Goal: Check status

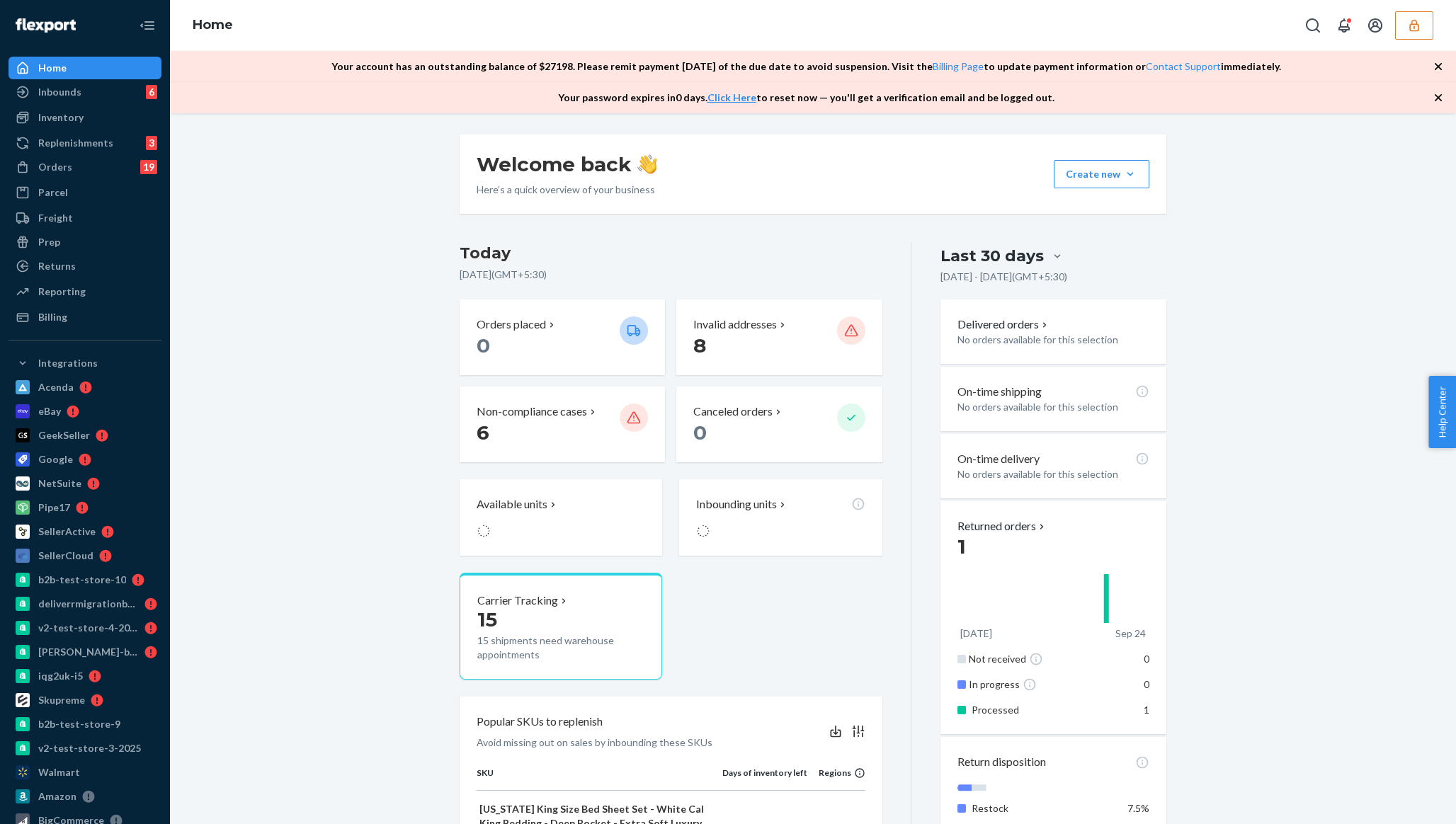
click at [1412, 28] on icon "button" at bounding box center [1414, 25] width 14 height 14
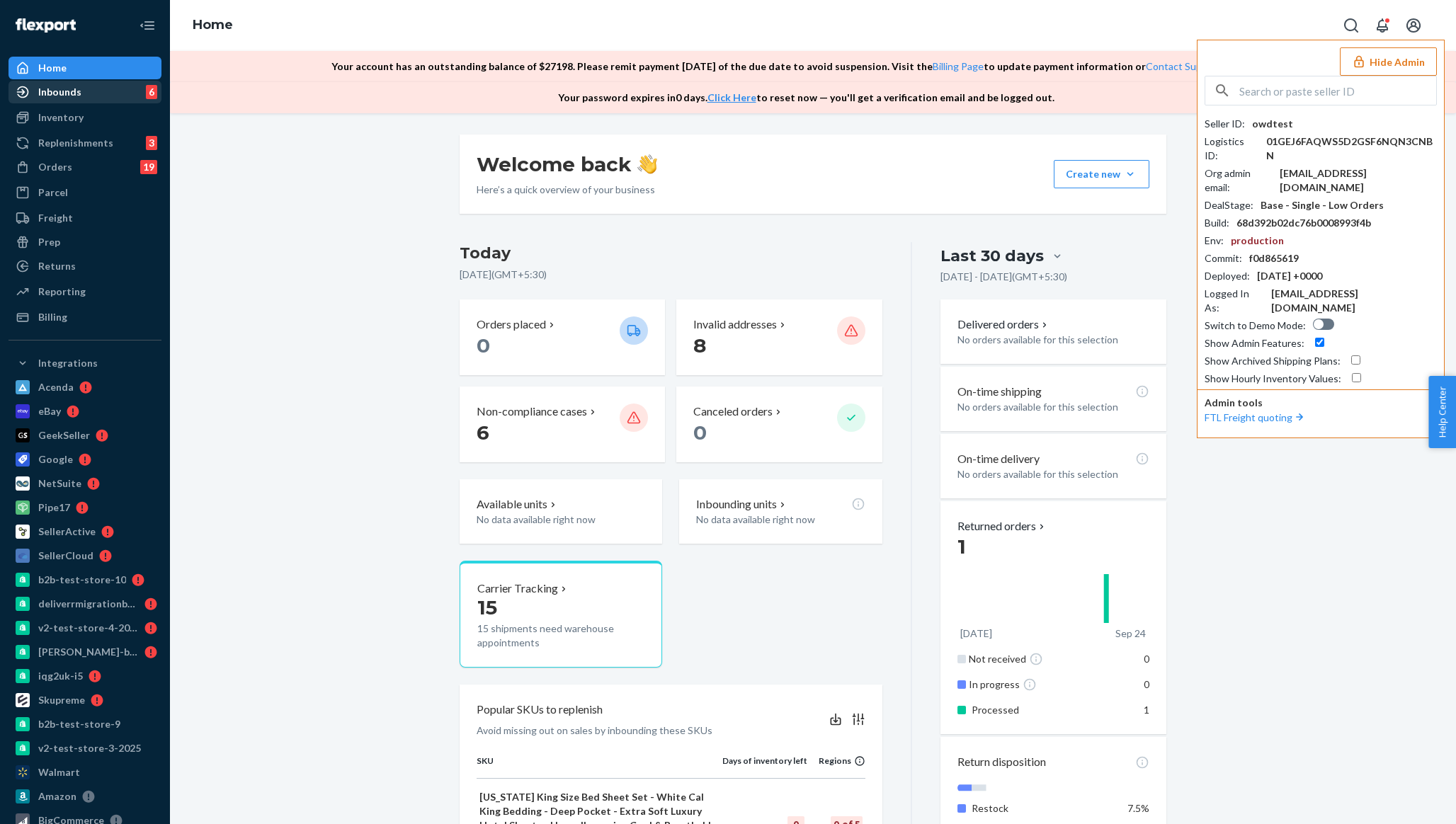
click at [87, 96] on div "Inbounds 6" at bounding box center [85, 92] width 150 height 19
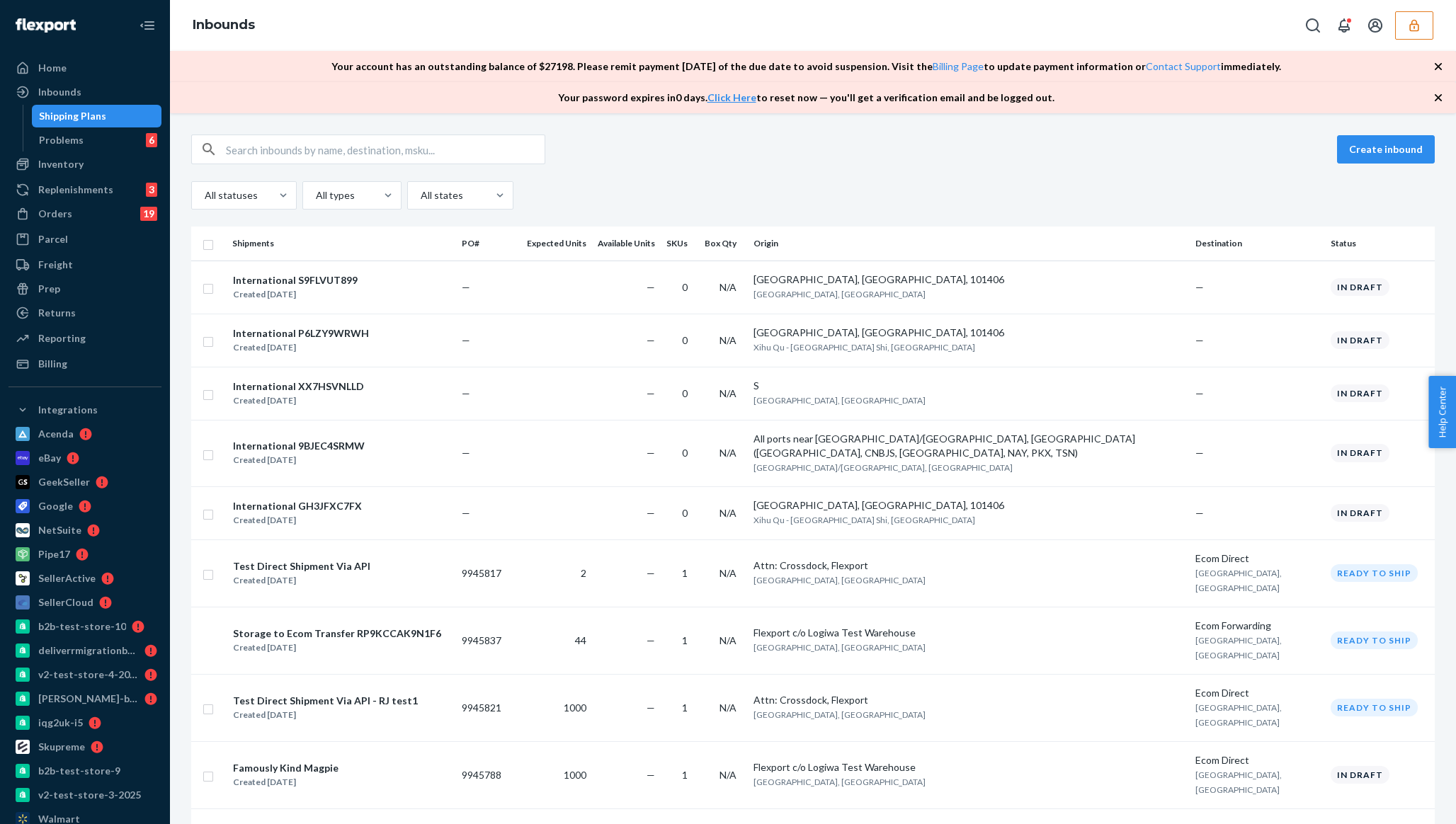
click at [1439, 71] on icon "button" at bounding box center [1439, 66] width 14 height 14
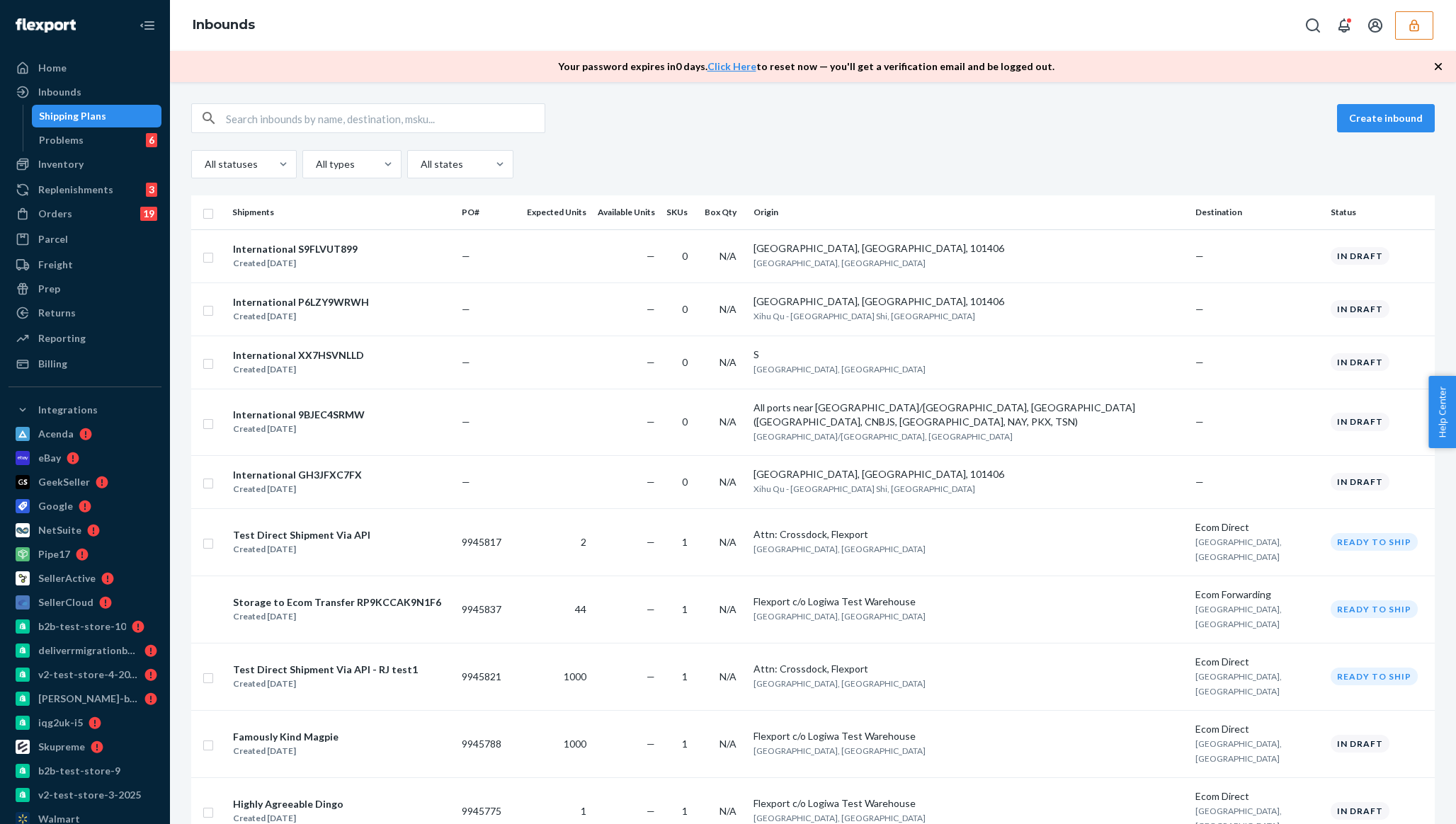
click at [1439, 69] on icon "button" at bounding box center [1439, 66] width 14 height 14
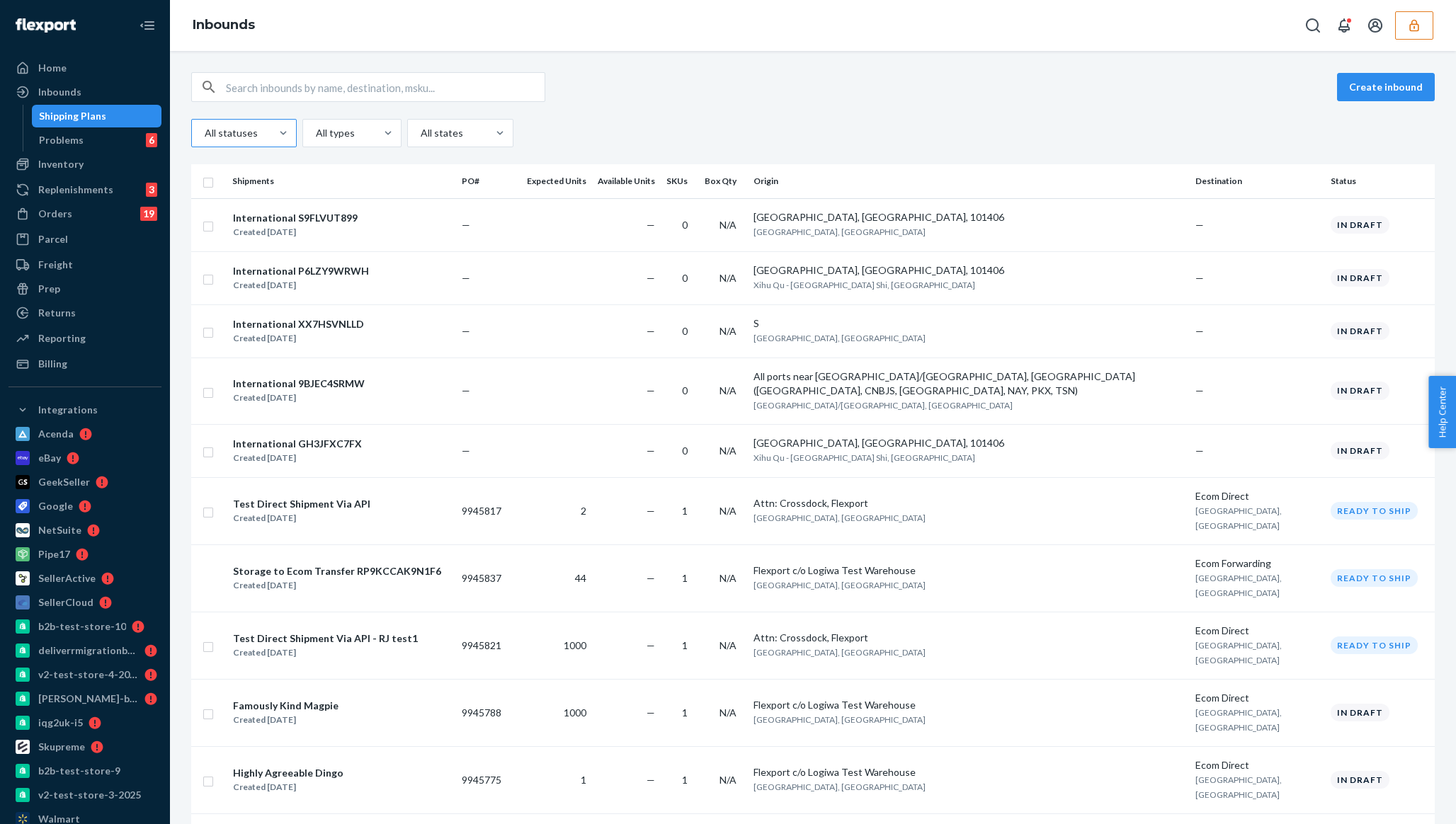
click at [256, 141] on div at bounding box center [242, 134] width 79 height 17
click at [204, 140] on input "All statuses" at bounding box center [204, 133] width 1 height 14
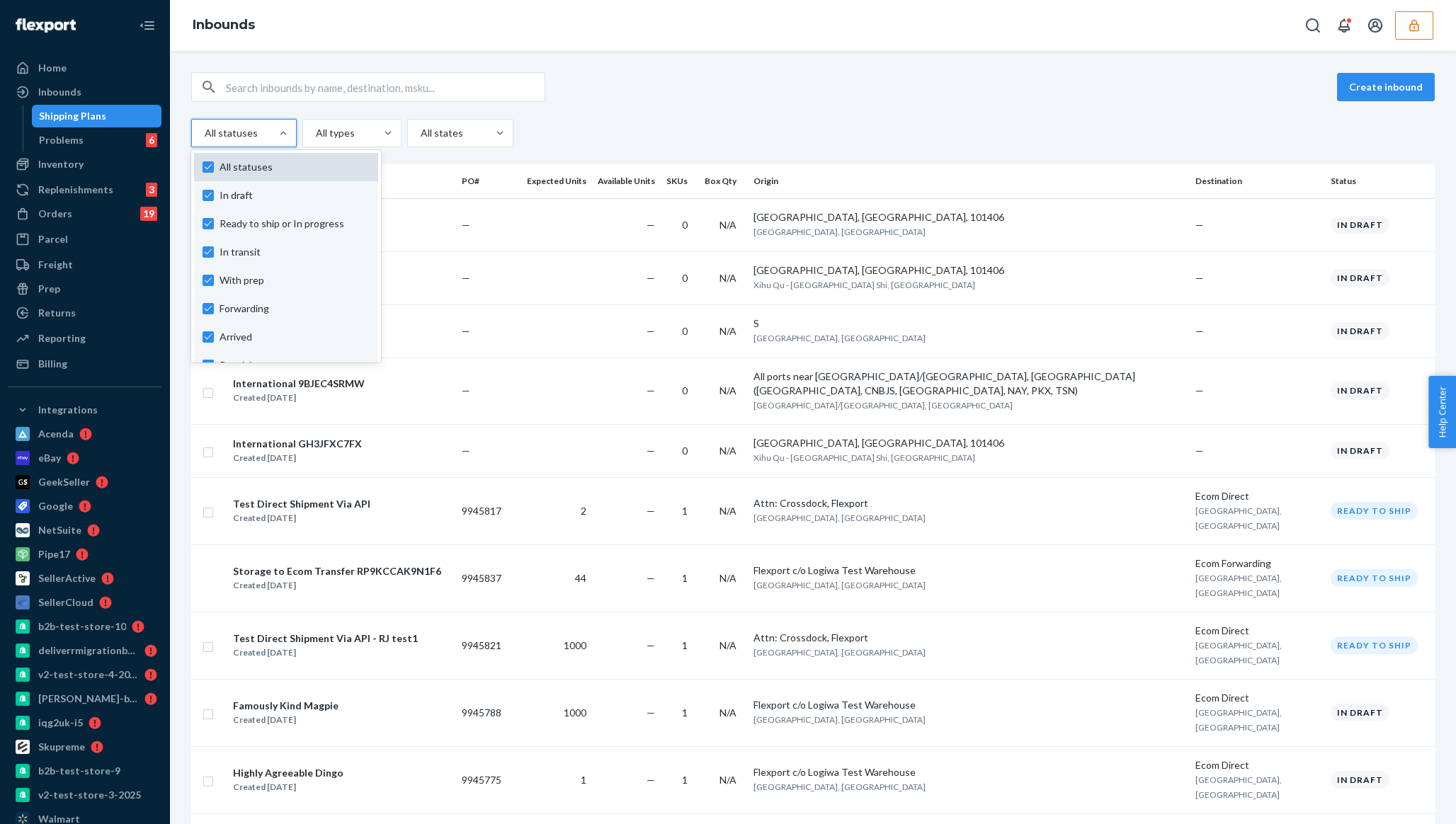
click at [255, 168] on span "All statuses" at bounding box center [295, 168] width 150 height 14
checkbox input "false"
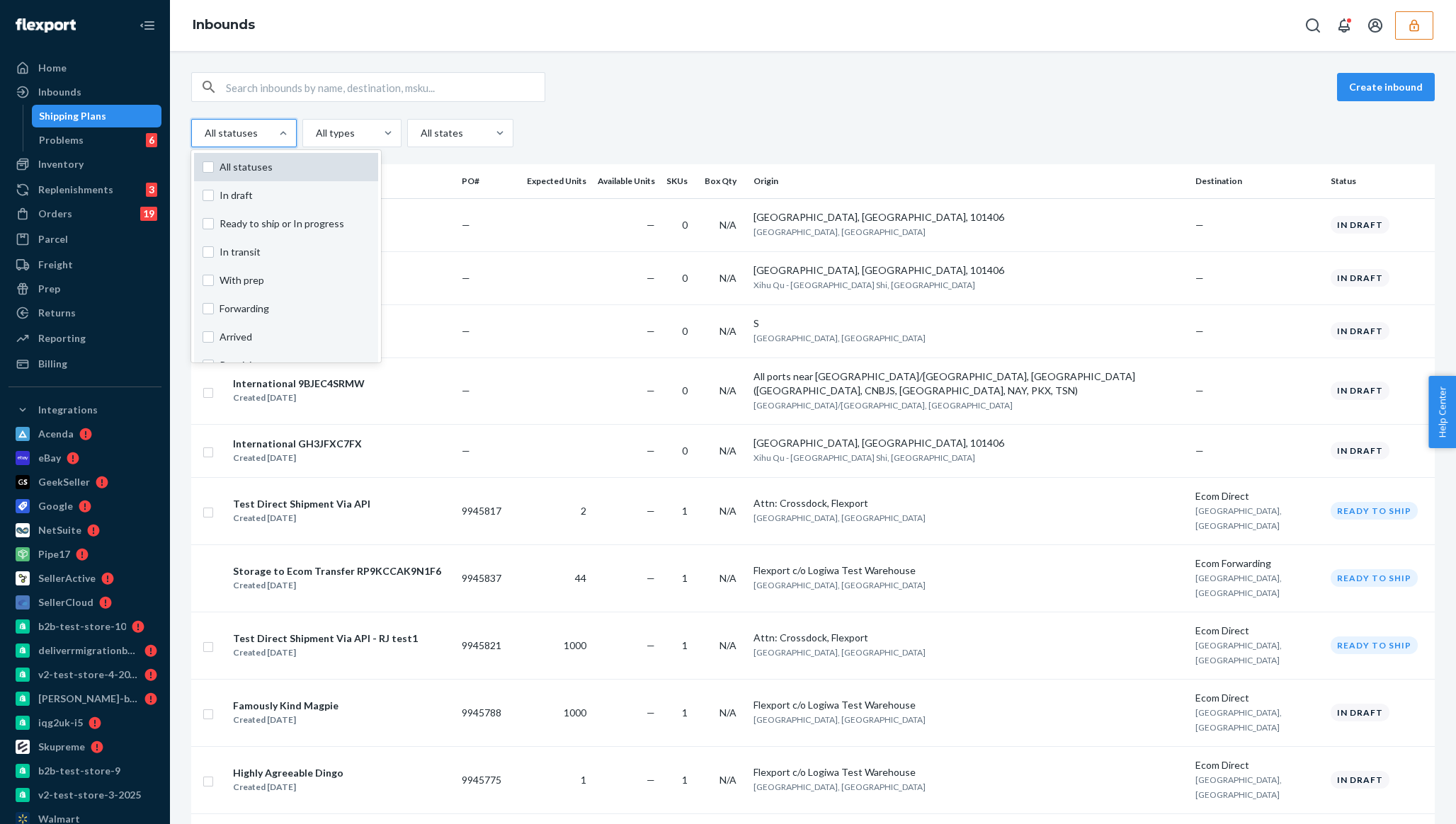
checkbox input "false"
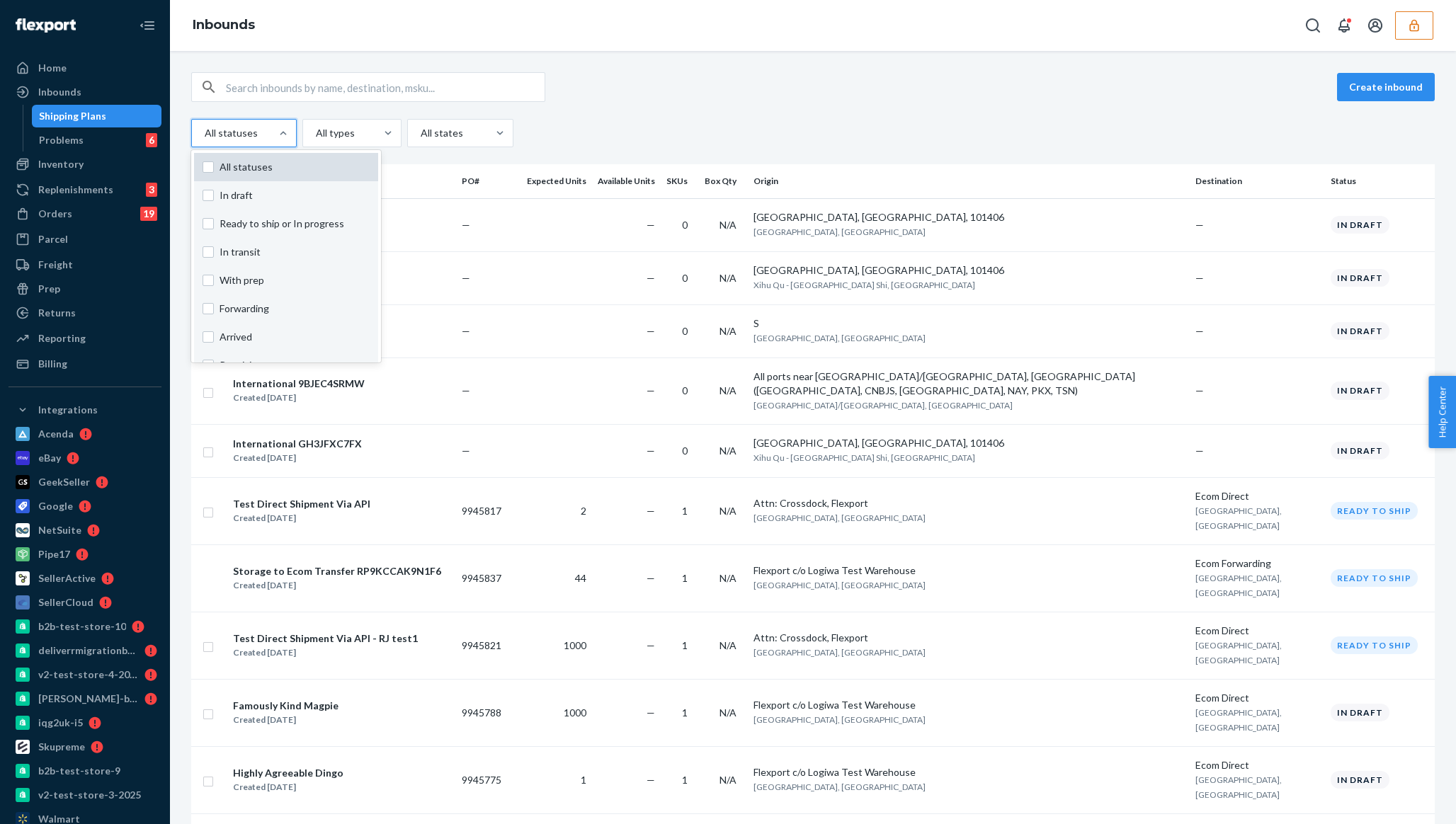
checkbox input "false"
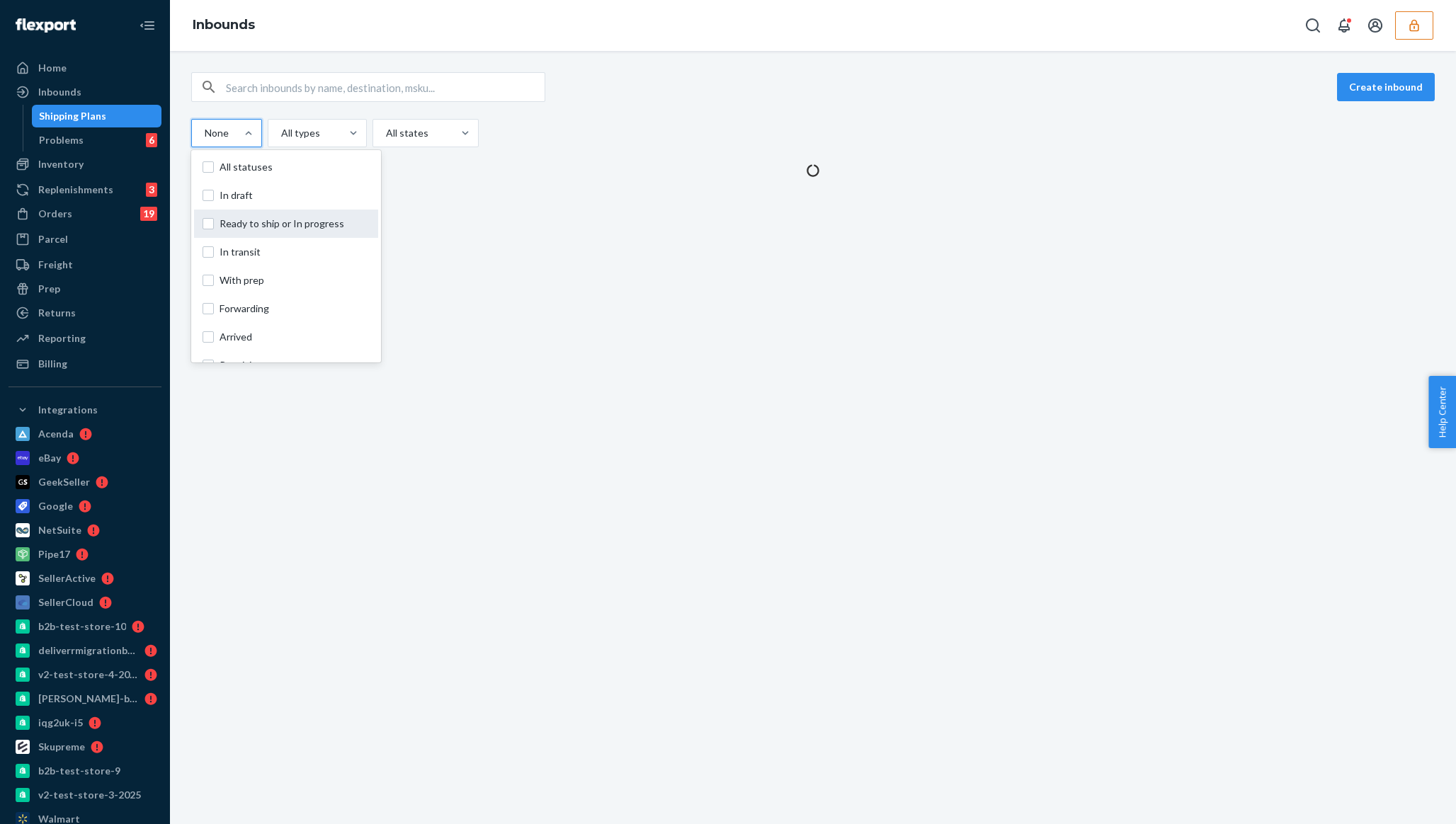
click at [256, 223] on span "Ready to ship or In progress" at bounding box center [295, 224] width 150 height 14
checkbox input "true"
click at [681, 135] on div "option Ready to ship or In progress, selected. option Ready to ship or In progr…" at bounding box center [813, 133] width 1244 height 28
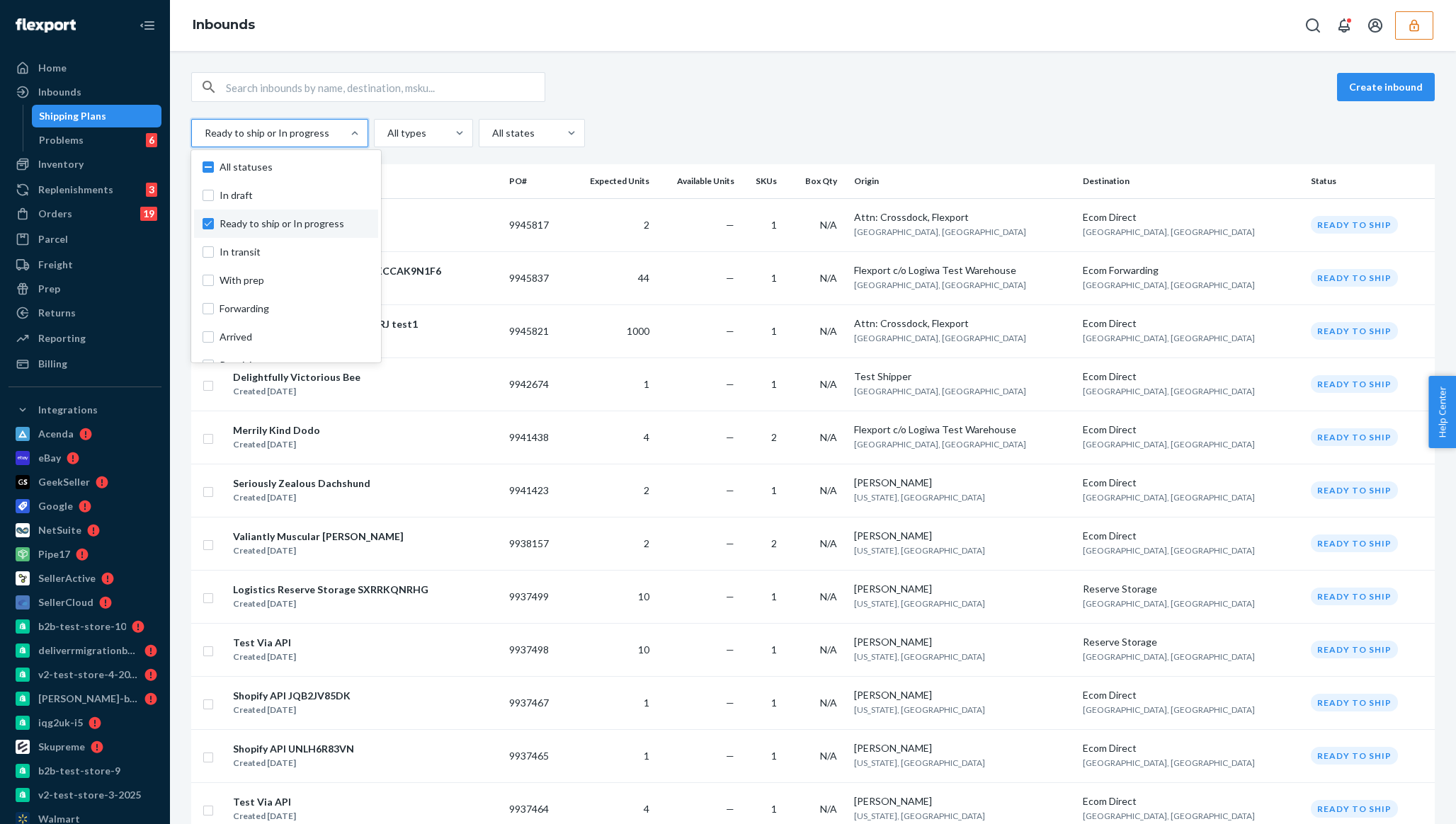
click at [220, 146] on div "Ready to ship or In progress" at bounding box center [280, 133] width 177 height 28
click at [204, 140] on input "option Ready to ship or In progress, selected. option In draft focused, 0 of 10…" at bounding box center [204, 133] width 1 height 14
click at [873, 123] on div "option Ready to ship or In progress, selected. option In draft focused, 0 of 10…" at bounding box center [813, 133] width 1244 height 28
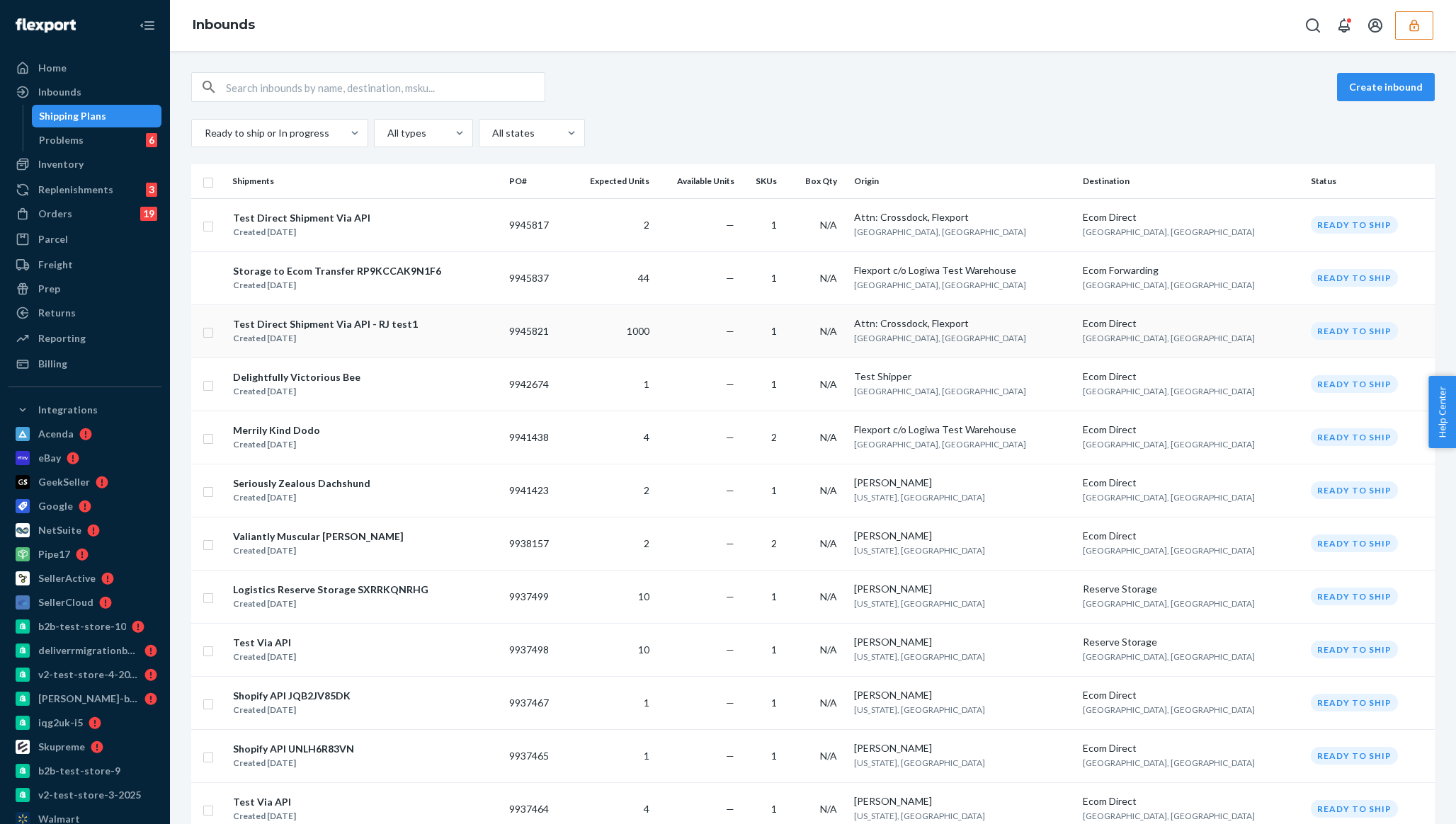
click at [332, 344] on div "Test Direct Shipment Via API - RJ test1 Created [DATE]" at bounding box center [325, 331] width 186 height 30
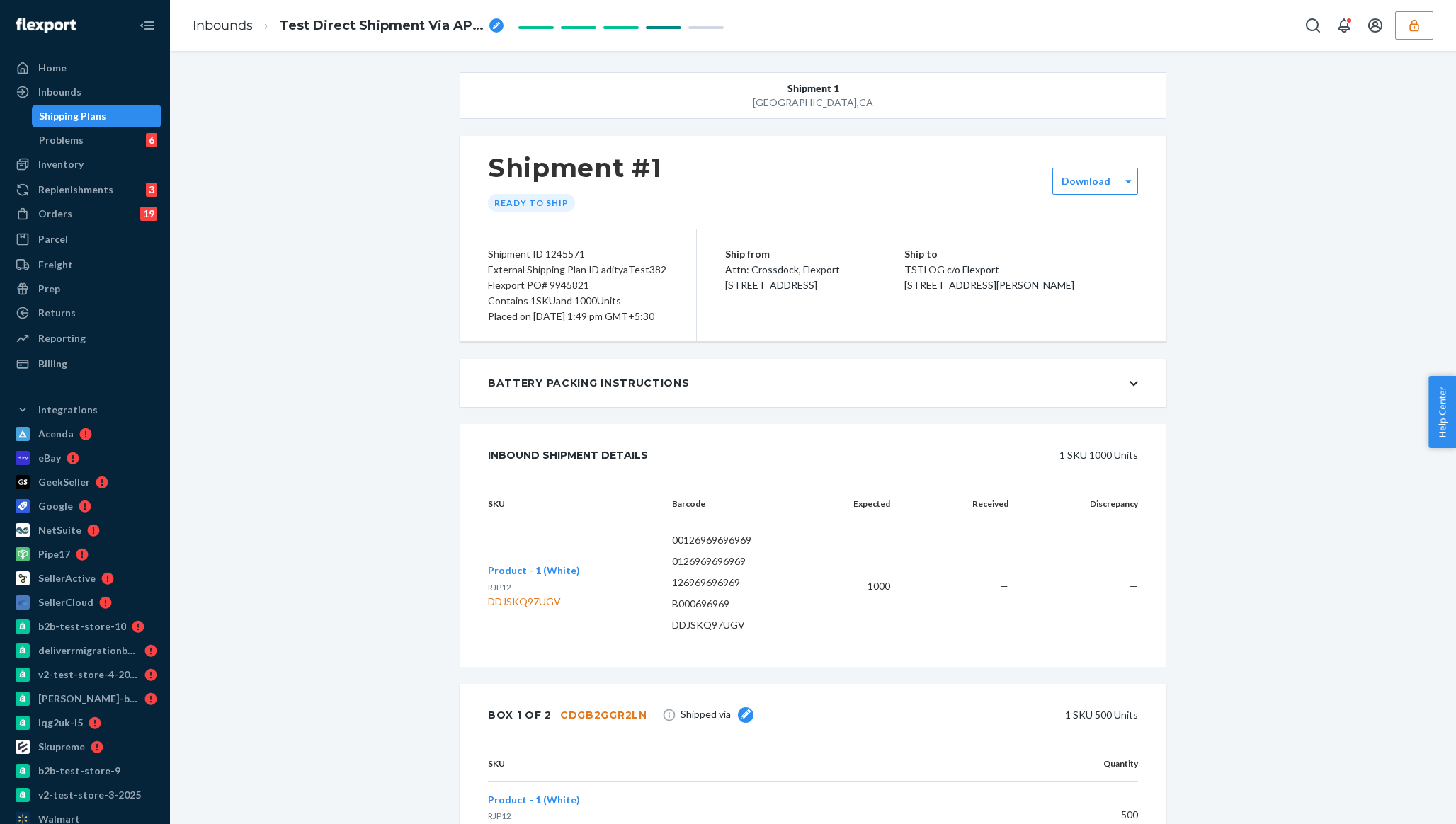
click at [479, 146] on div "Shipment #1 Ready to ship" at bounding box center [813, 182] width 707 height 92
